Goal: Task Accomplishment & Management: Manage account settings

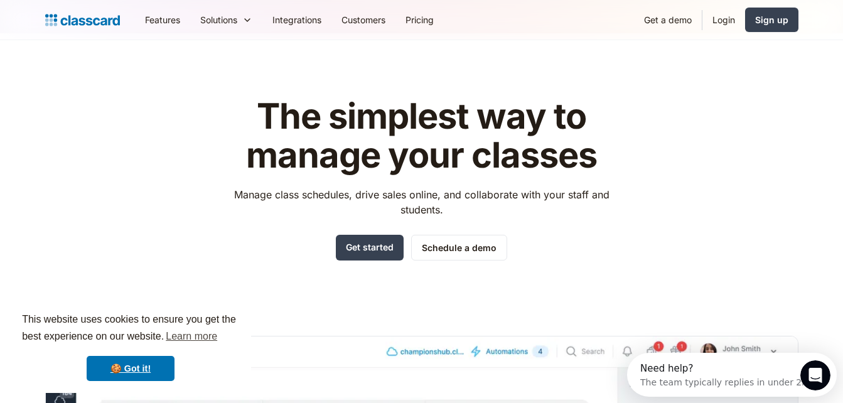
scroll to position [8, 0]
click at [727, 12] on link "Login" at bounding box center [724, 20] width 43 height 28
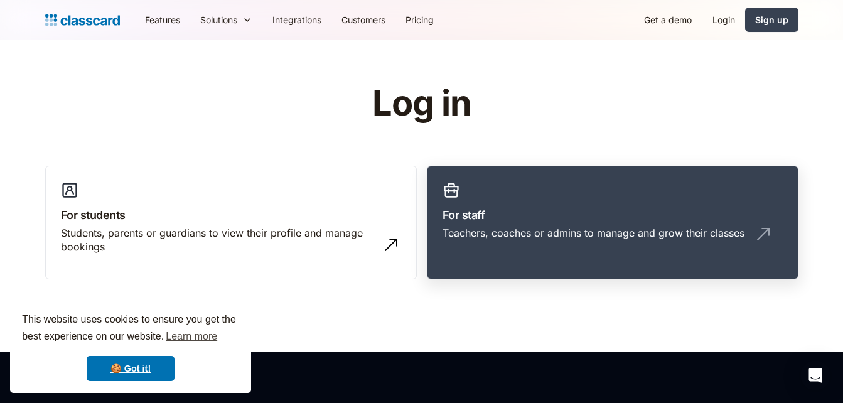
click at [527, 212] on h3 "For staff" at bounding box center [613, 215] width 340 height 17
